Goal: Find specific page/section: Find specific page/section

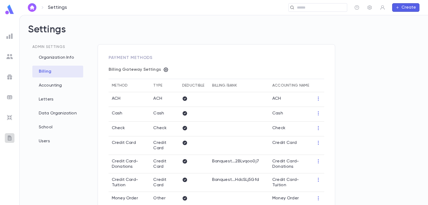
click at [11, 138] on img at bounding box center [9, 138] width 6 height 6
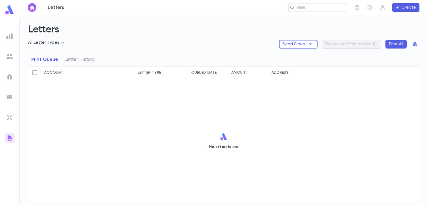
click at [3, 127] on ul at bounding box center [9, 116] width 19 height 175
click at [12, 119] on img at bounding box center [9, 117] width 6 height 6
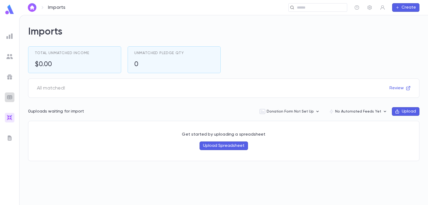
click at [11, 98] on img at bounding box center [9, 97] width 6 height 6
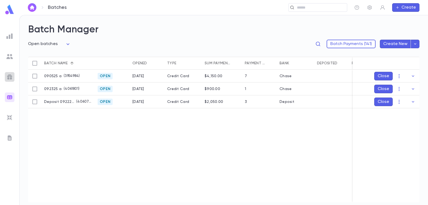
click at [13, 76] on div at bounding box center [10, 77] width 10 height 10
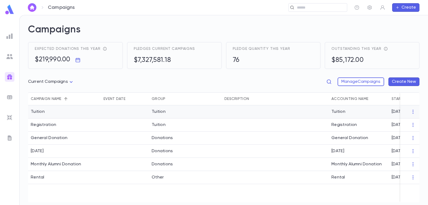
click at [168, 112] on div "Tuition" at bounding box center [185, 111] width 73 height 13
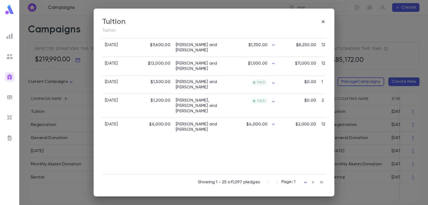
click at [304, 182] on body "Campaigns ​ Create Campaigns Expected donations this year $219,990.00 Pledges c…" at bounding box center [214, 110] width 428 height 190
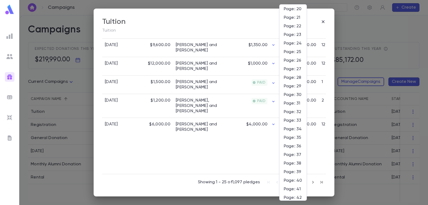
scroll to position [184, 0]
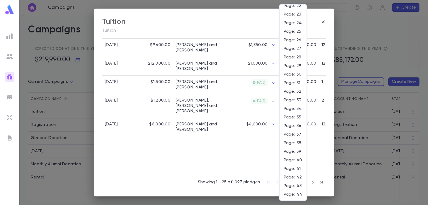
click at [224, 186] on div at bounding box center [214, 102] width 428 height 205
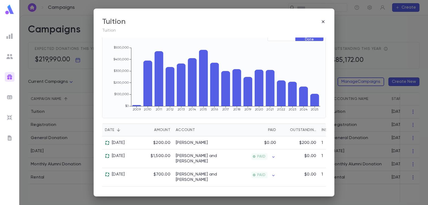
scroll to position [0, 0]
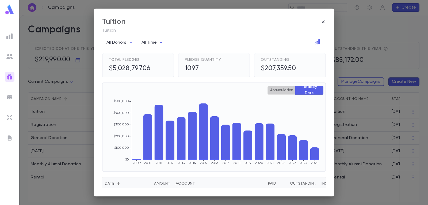
click at [278, 90] on button "Accumulation" at bounding box center [281, 90] width 28 height 9
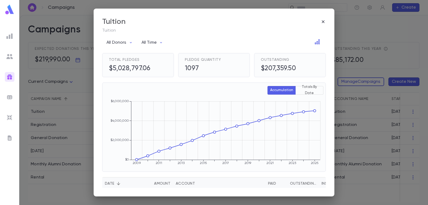
click at [313, 91] on button "Totals By Date" at bounding box center [309, 90] width 28 height 9
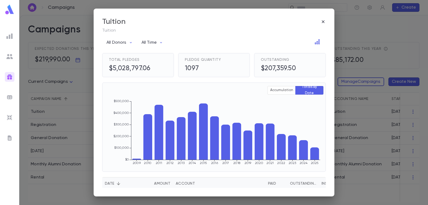
click at [322, 21] on icon "button" at bounding box center [322, 21] width 5 height 5
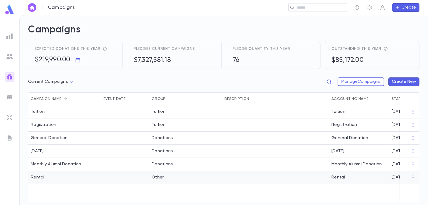
click at [150, 175] on div "Other" at bounding box center [185, 177] width 73 height 13
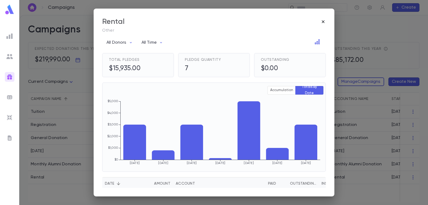
click at [322, 22] on icon "button" at bounding box center [322, 21] width 5 height 5
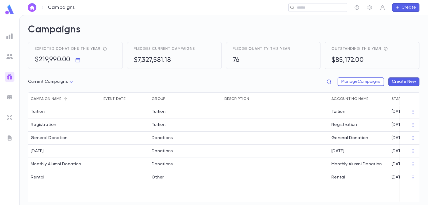
click at [9, 34] on img at bounding box center [9, 36] width 6 height 6
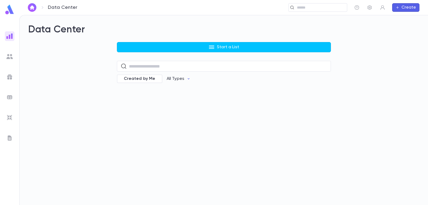
click at [4, 8] on div at bounding box center [9, 10] width 19 height 12
click at [7, 9] on img at bounding box center [9, 9] width 11 height 10
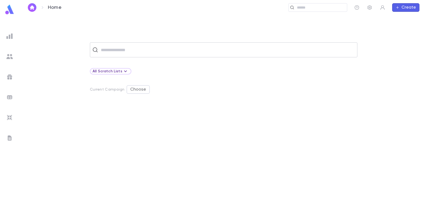
click at [169, 51] on input "text" at bounding box center [227, 50] width 256 height 10
type input "*"
click at [216, 162] on div at bounding box center [157, 148] width 134 height 88
